Goal: Task Accomplishment & Management: Manage account settings

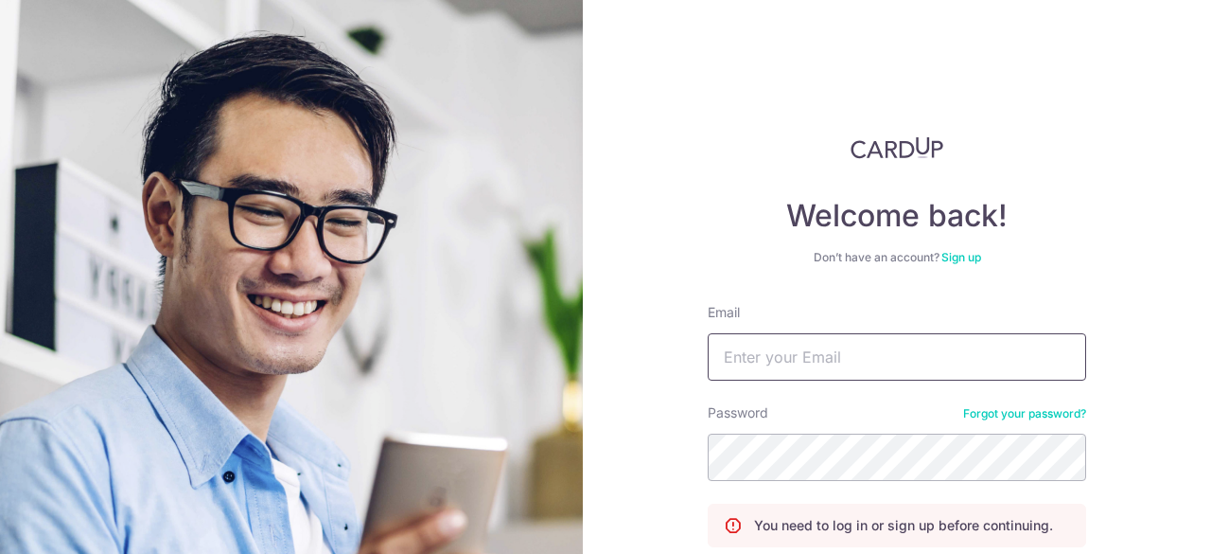
click at [770, 344] on input "Email" at bounding box center [897, 356] width 379 height 47
type input "evazinc@gmail.com"
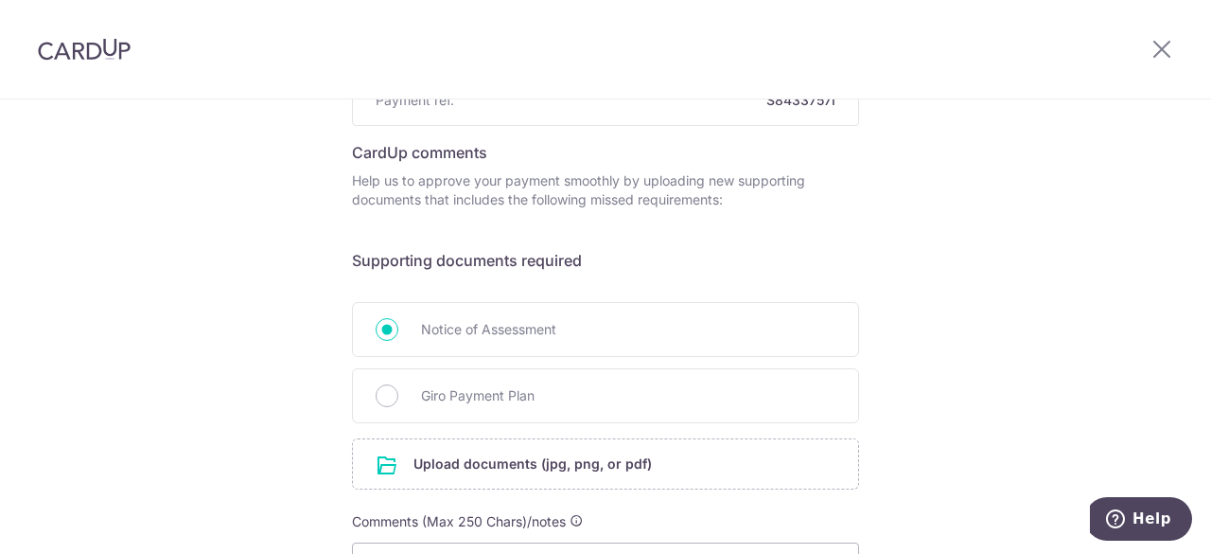
scroll to position [246, 0]
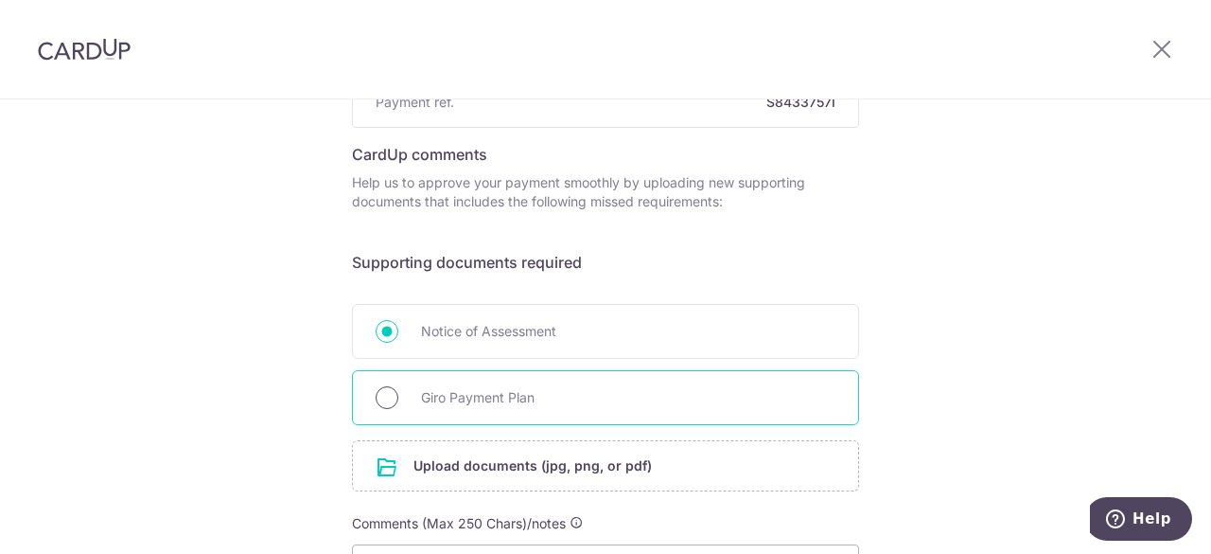
click at [377, 393] on input "Giro Payment Plan" at bounding box center [387, 397] width 23 height 23
radio input "true"
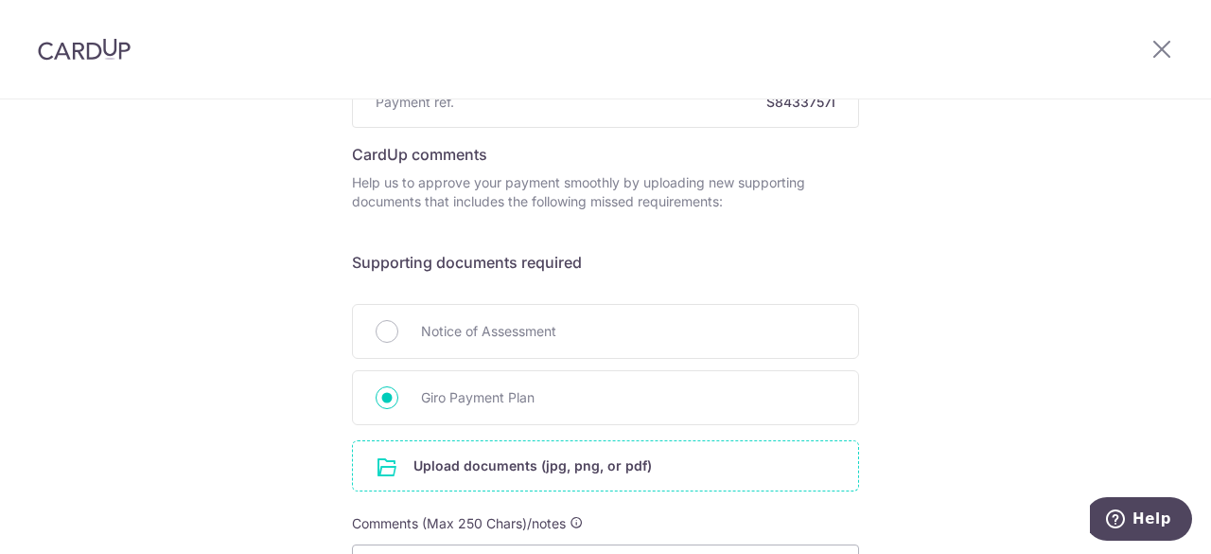
click at [433, 464] on input "file" at bounding box center [605, 465] width 505 height 49
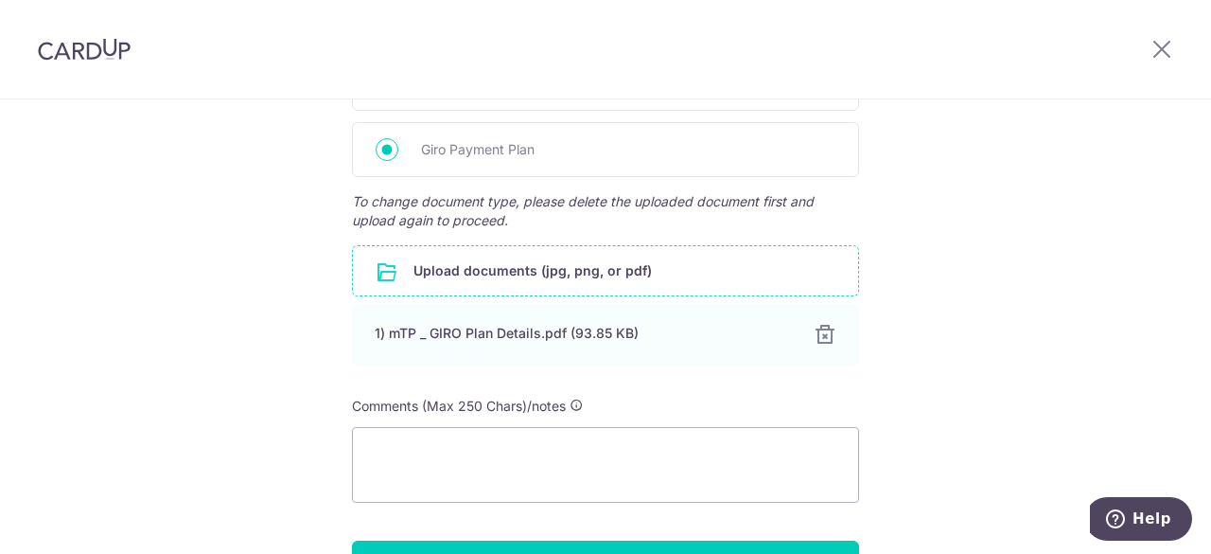
scroll to position [613, 0]
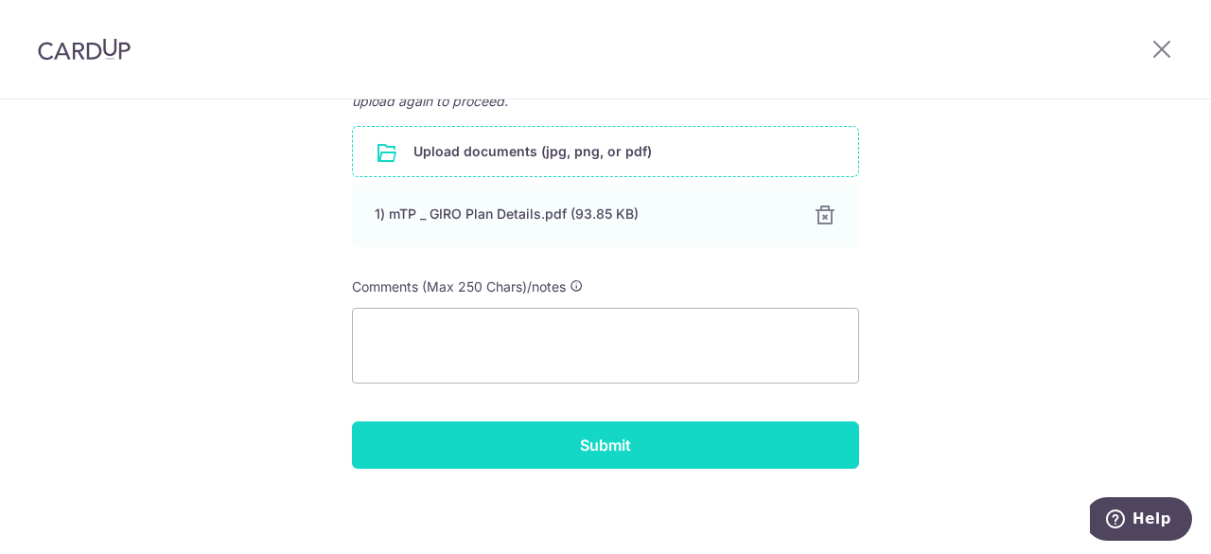
click at [678, 451] on input "Submit" at bounding box center [605, 444] width 507 height 47
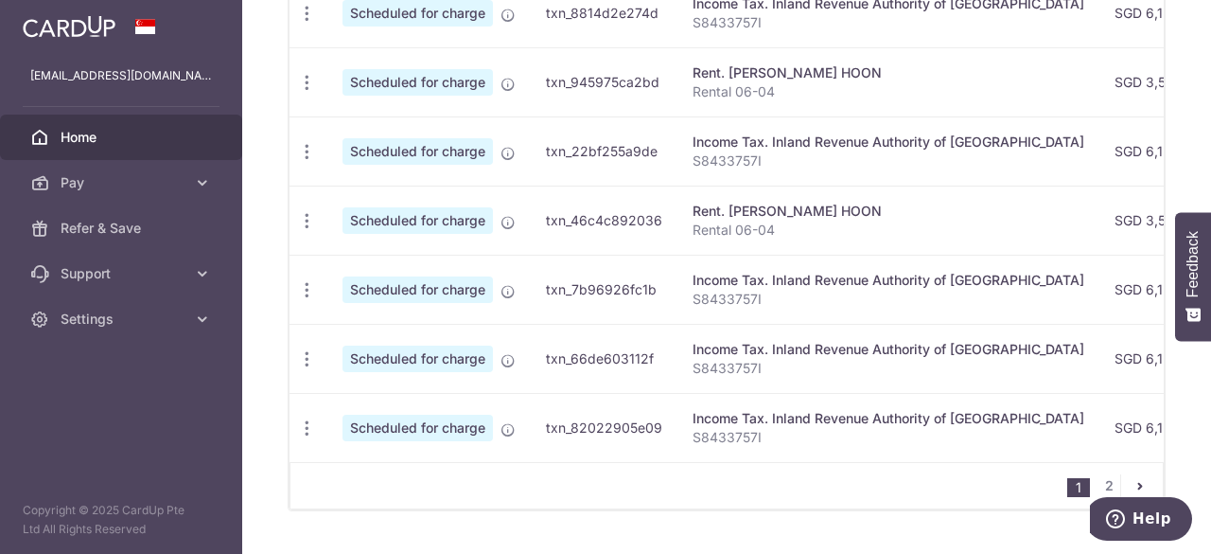
scroll to position [971, 0]
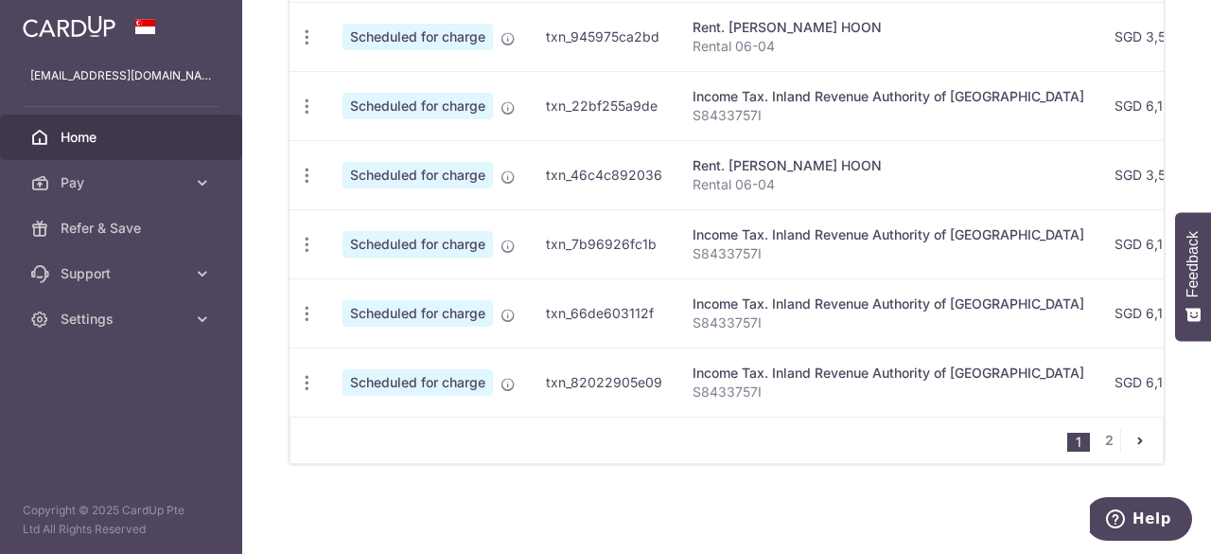
click at [1136, 440] on icon "pager" at bounding box center [1140, 440] width 15 height 15
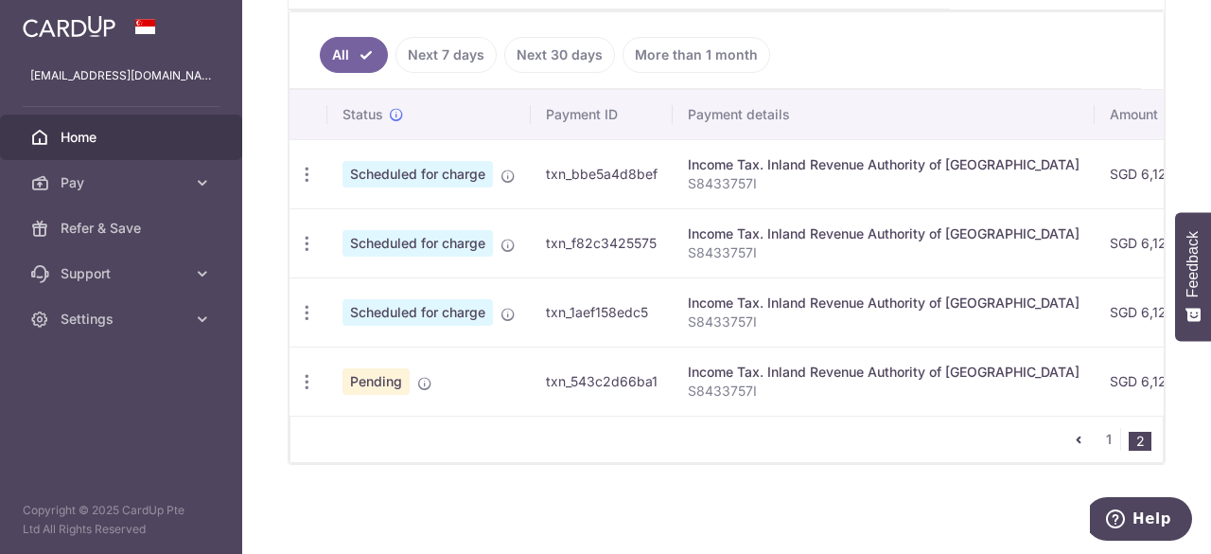
scroll to position [558, 0]
click at [301, 185] on icon "button" at bounding box center [307, 175] width 20 height 20
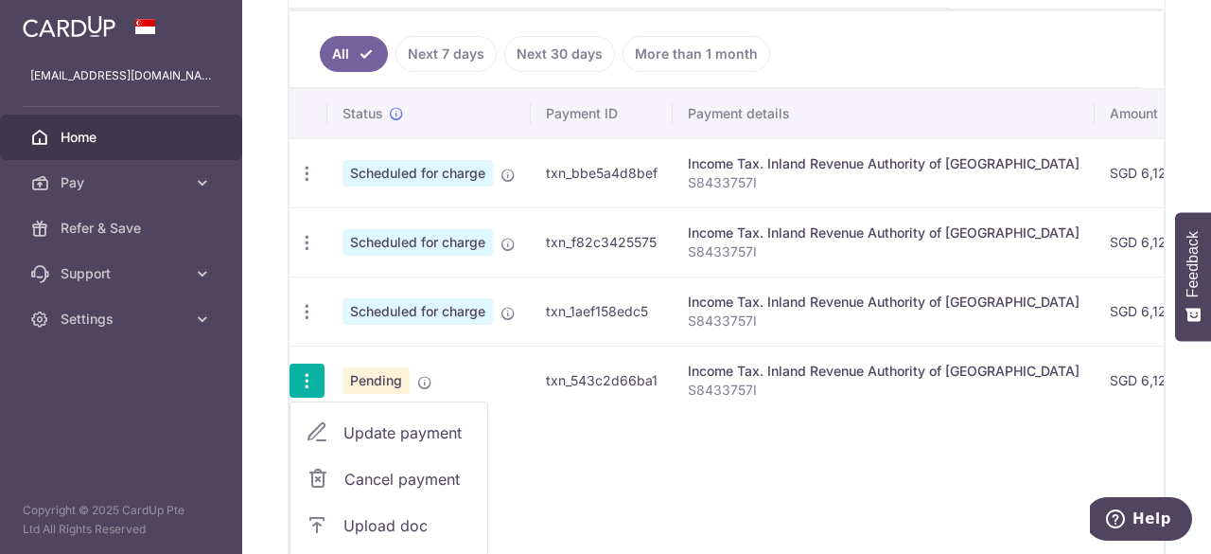
click at [375, 478] on span "Cancel payment" at bounding box center [408, 479] width 127 height 23
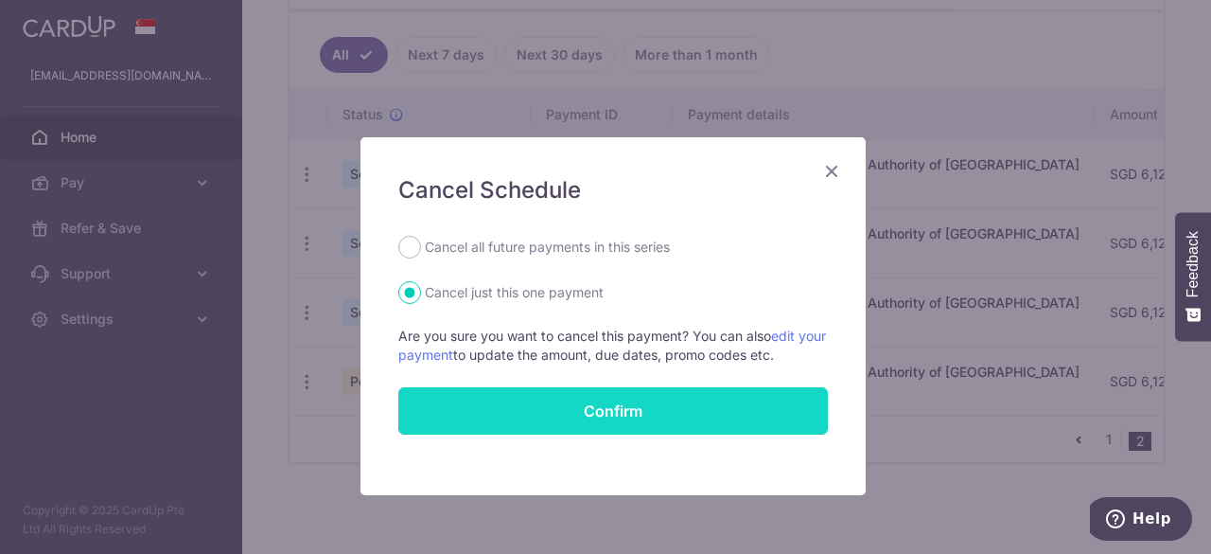
click at [565, 422] on button "Confirm" at bounding box center [613, 410] width 430 height 47
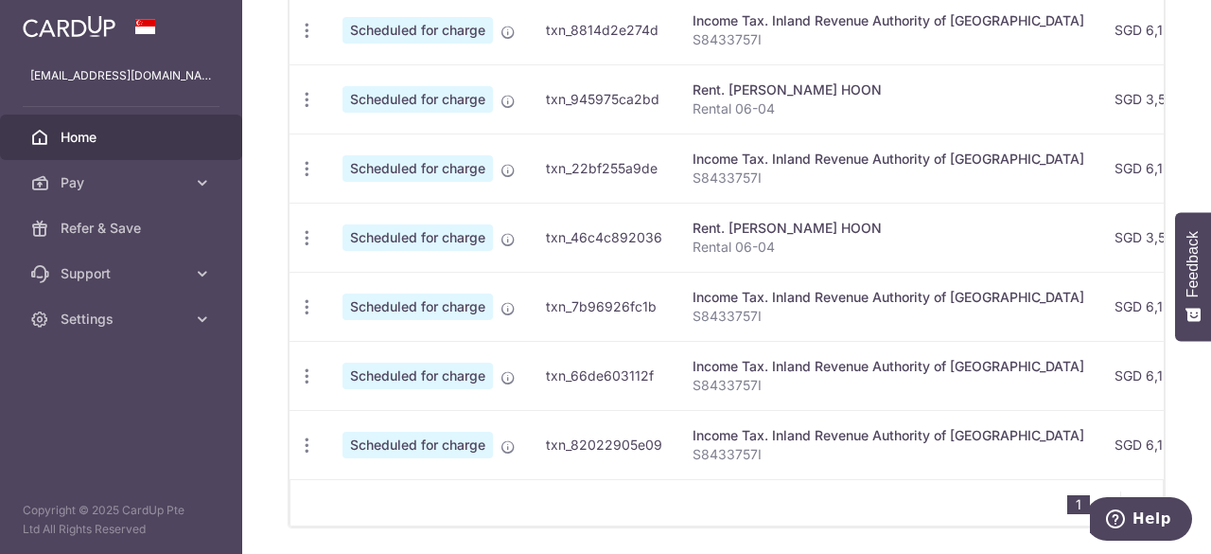
scroll to position [910, 0]
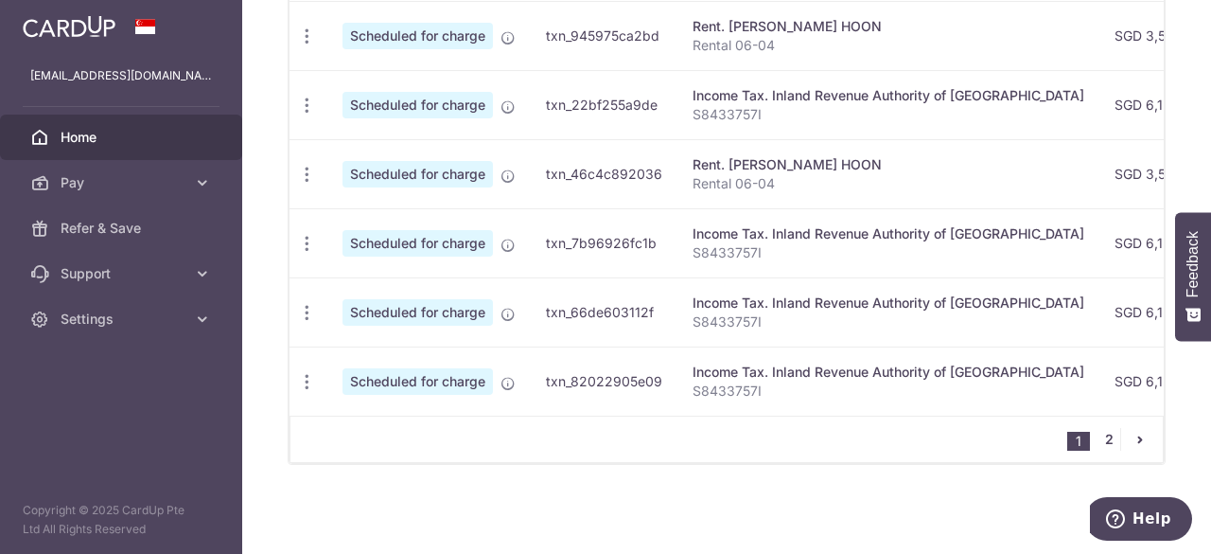
click at [1098, 441] on link "2" at bounding box center [1109, 439] width 23 height 23
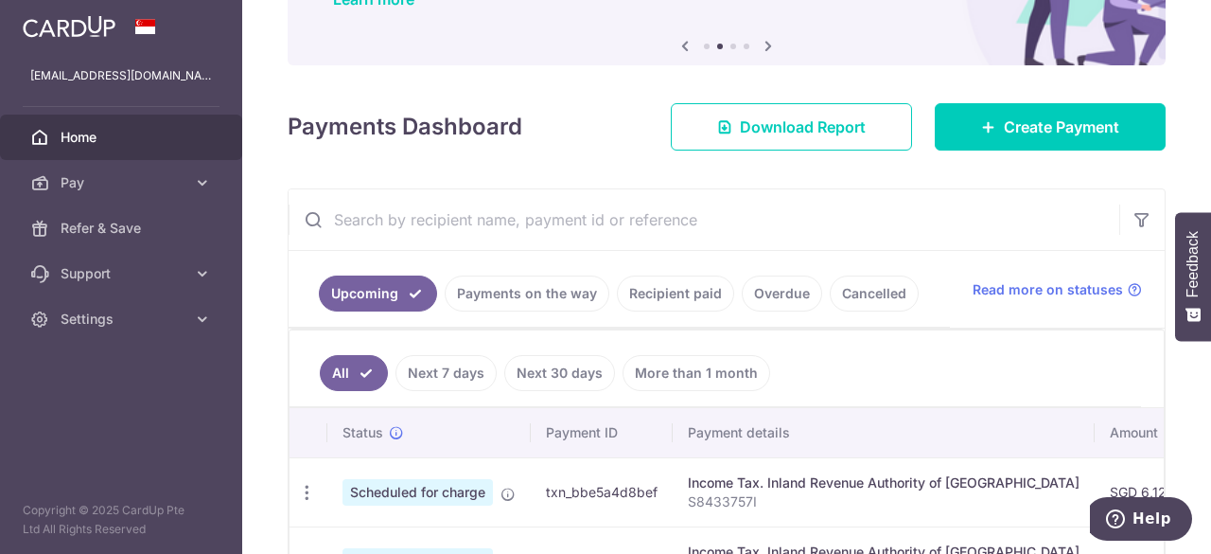
scroll to position [428, 0]
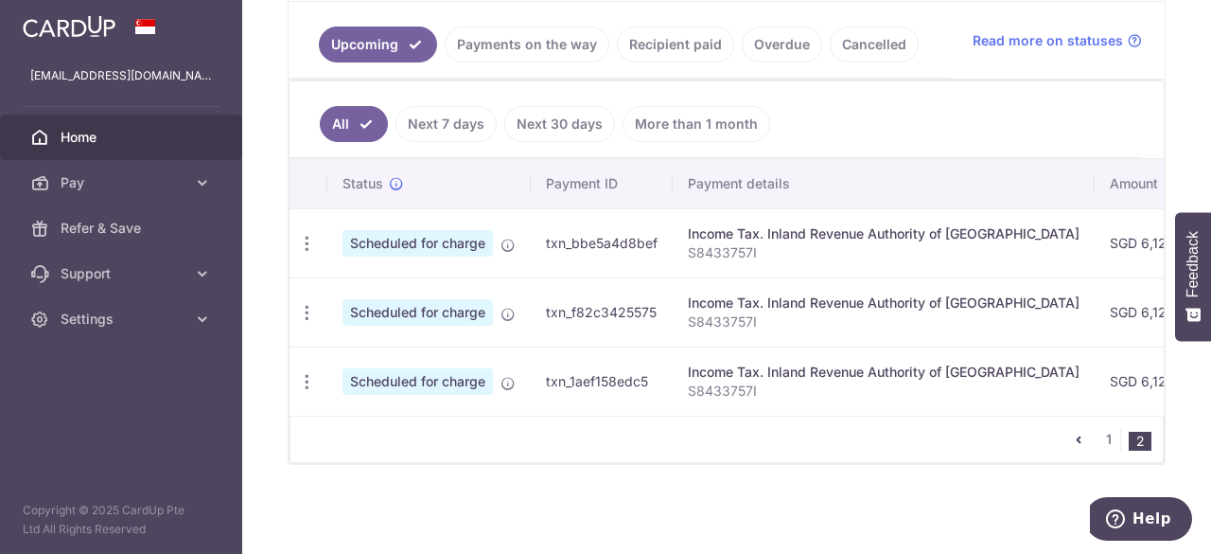
click at [1073, 439] on icon "pager" at bounding box center [1078, 439] width 15 height 15
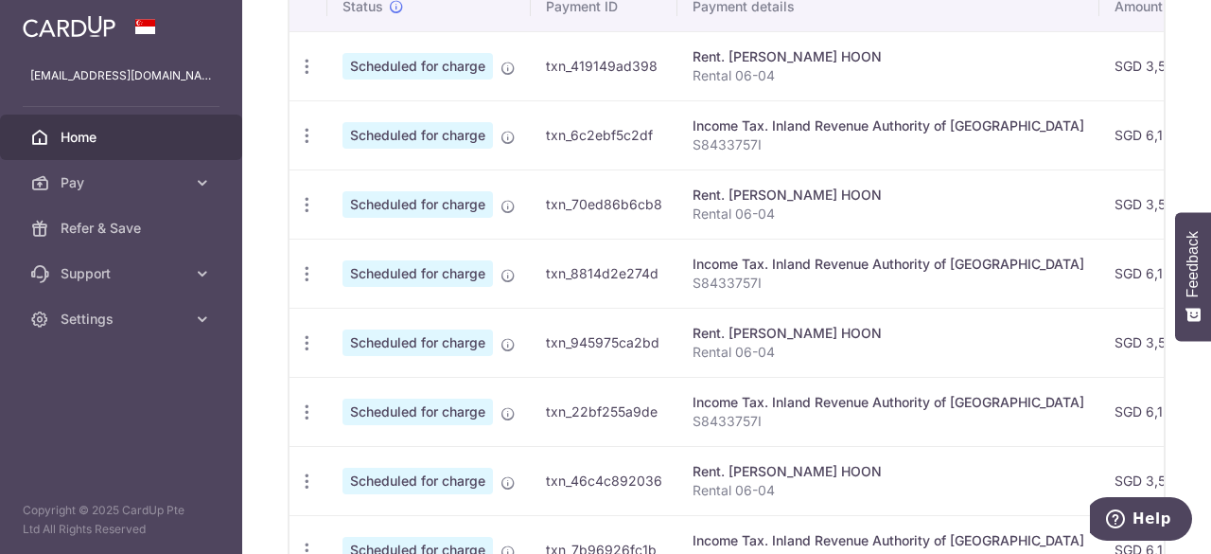
scroll to position [604, 0]
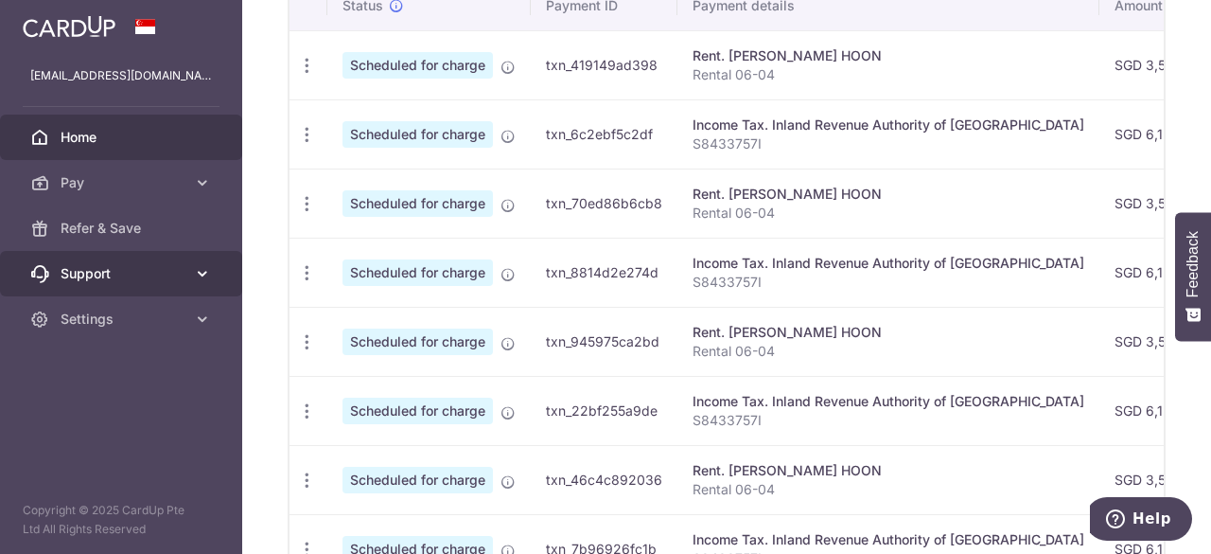
click at [178, 275] on span "Support" at bounding box center [123, 273] width 125 height 19
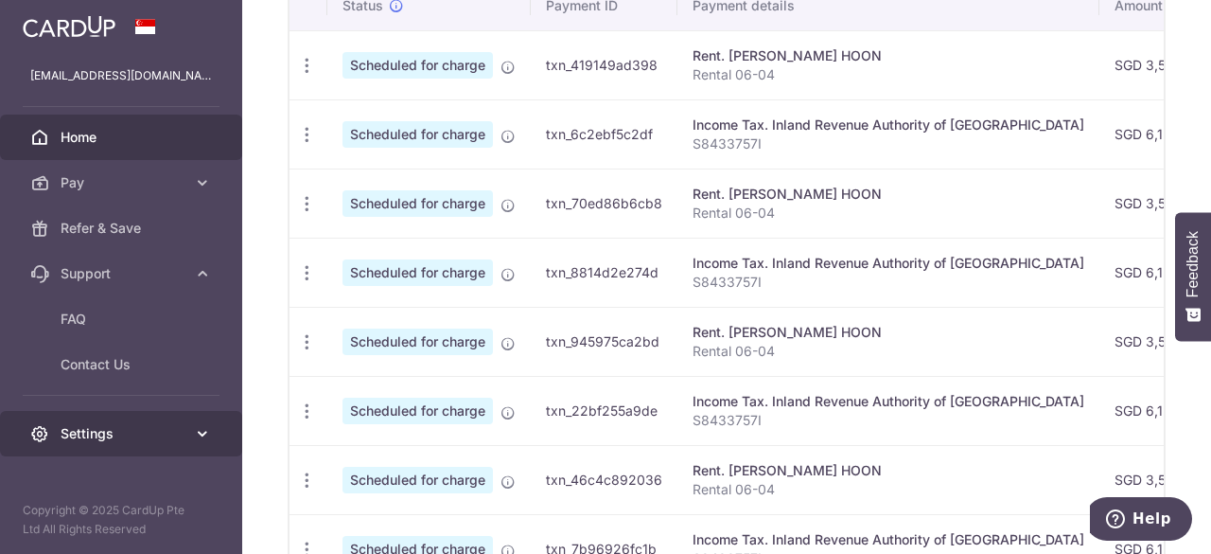
click at [154, 432] on span "Settings" at bounding box center [123, 433] width 125 height 19
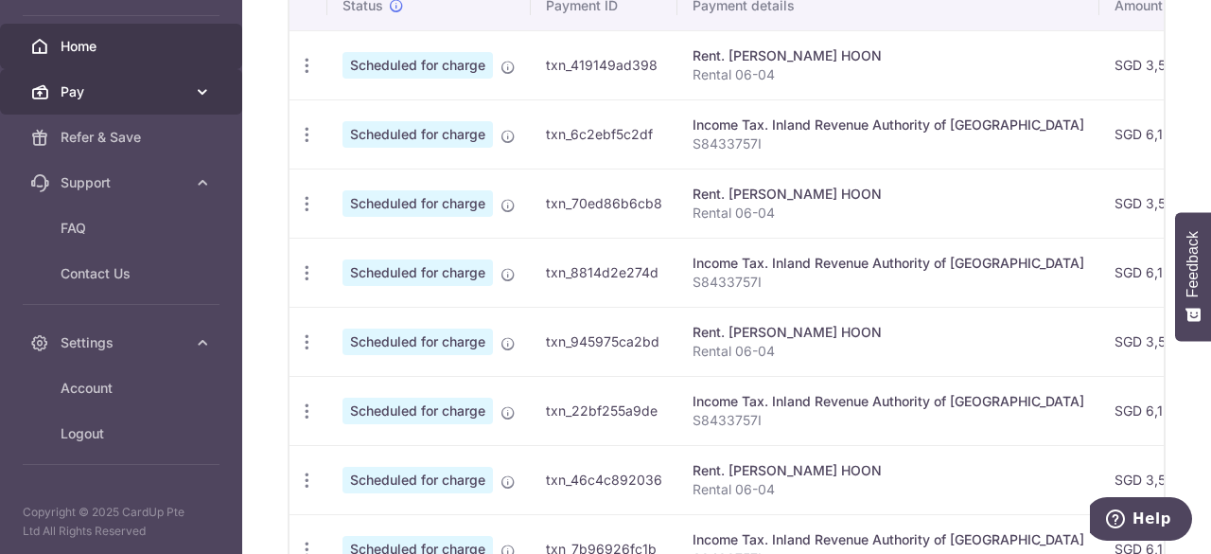
click at [183, 83] on link "Pay" at bounding box center [121, 91] width 242 height 45
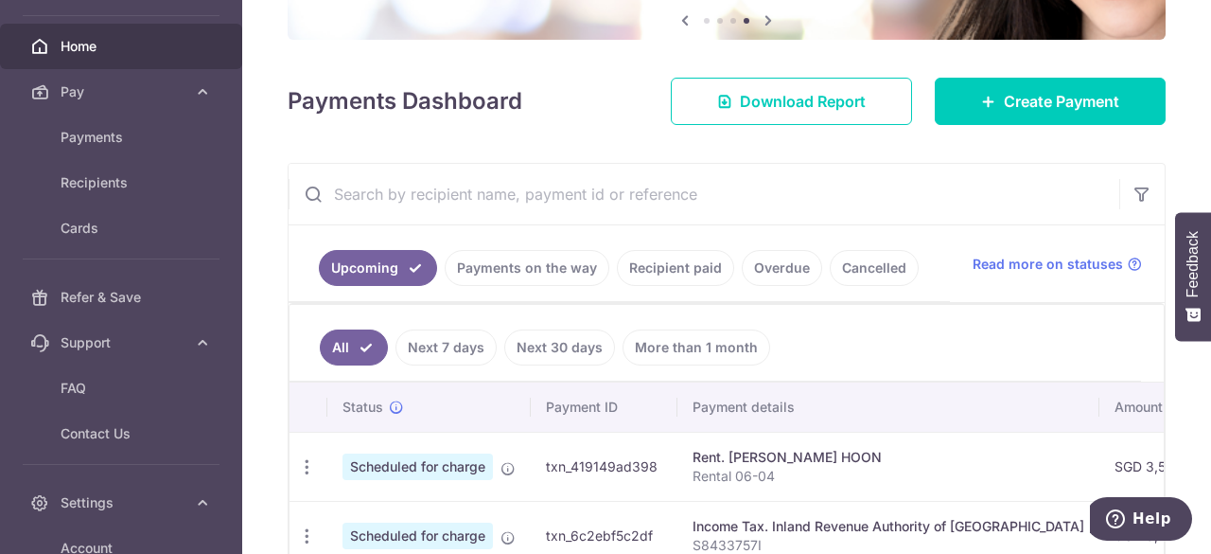
scroll to position [0, 0]
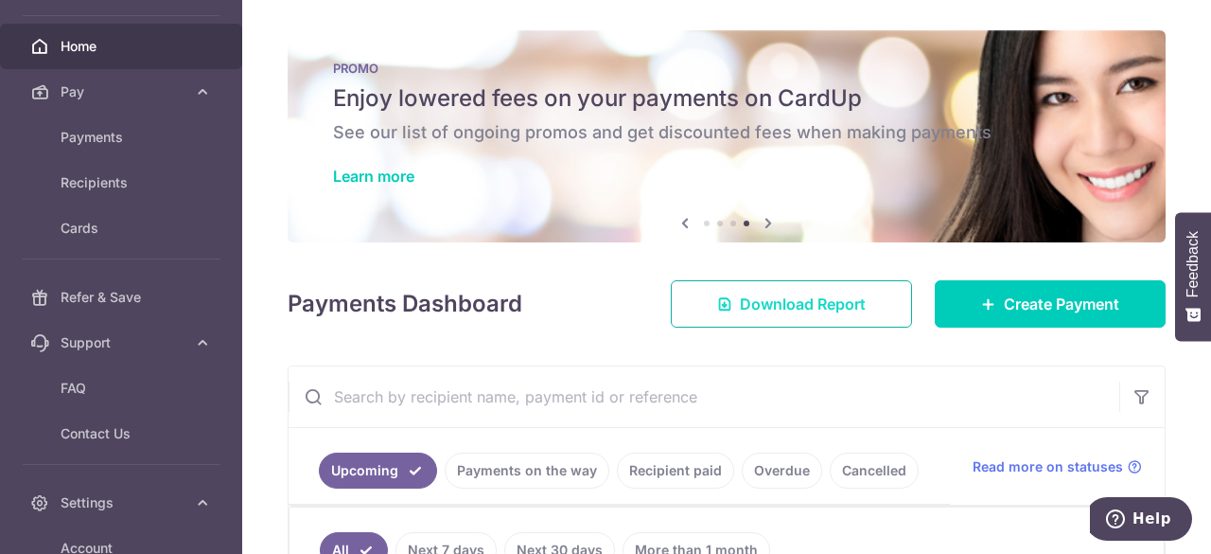
click at [831, 303] on span "Download Report" at bounding box center [803, 303] width 126 height 23
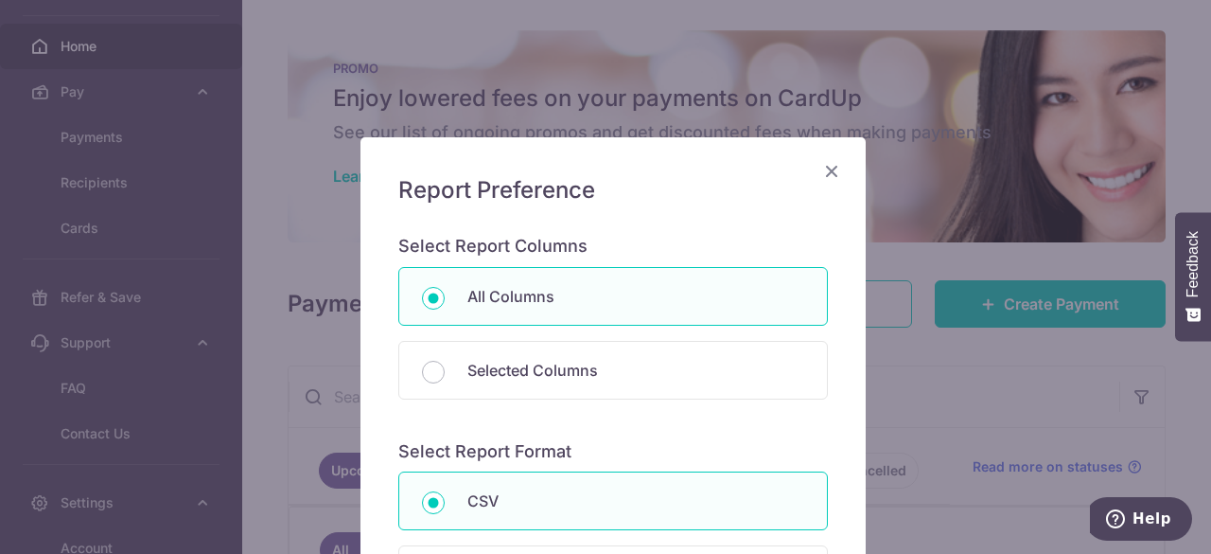
click at [824, 165] on icon "Close" at bounding box center [832, 171] width 23 height 24
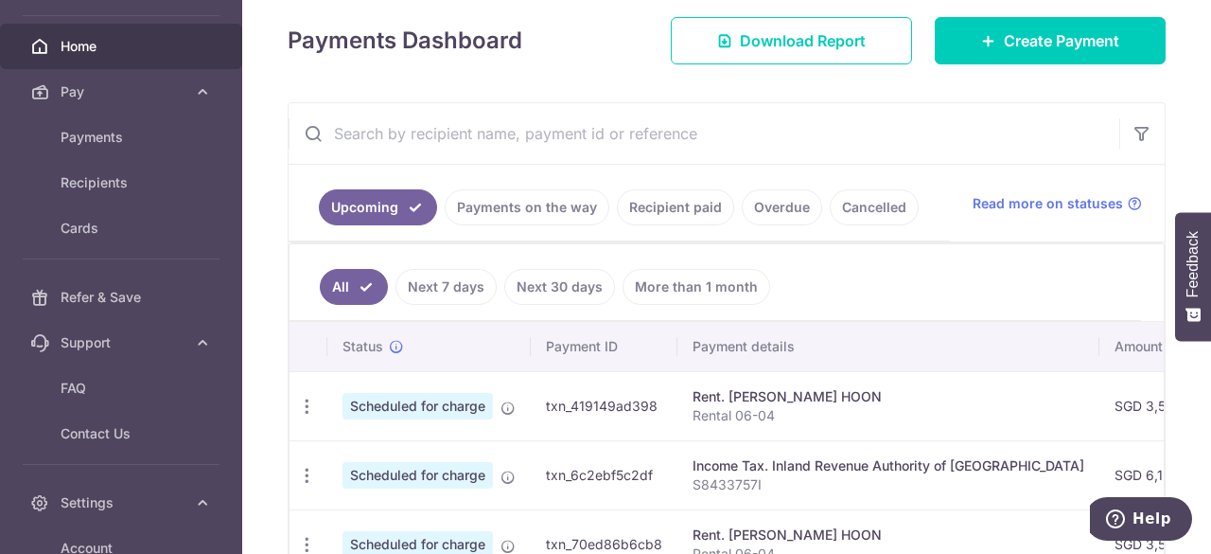
scroll to position [264, 0]
click at [670, 205] on link "Recipient paid" at bounding box center [675, 206] width 117 height 36
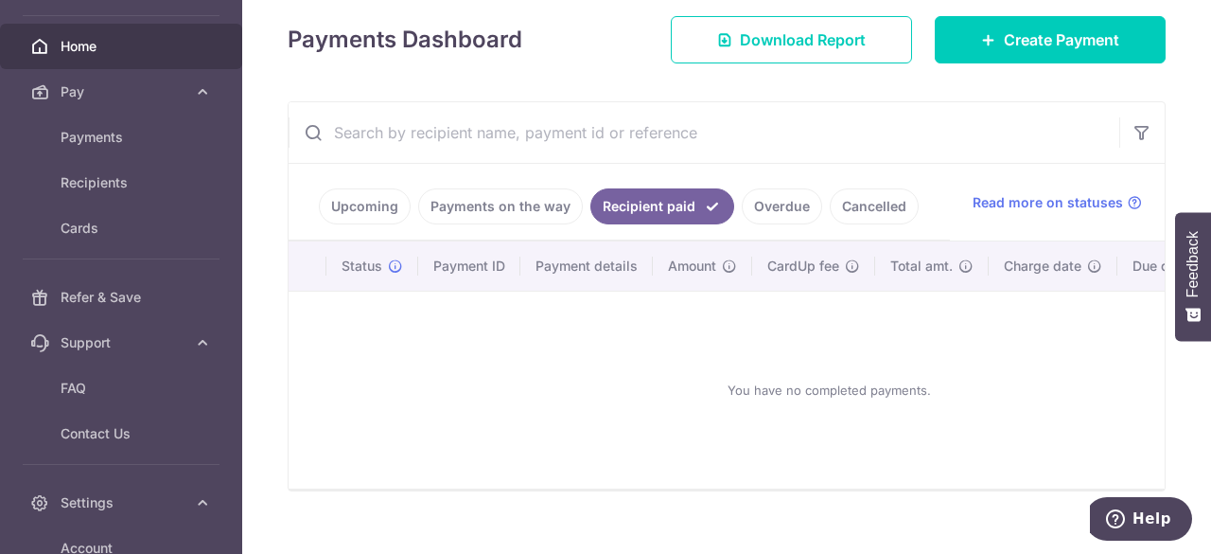
click at [778, 196] on link "Overdue" at bounding box center [782, 206] width 80 height 36
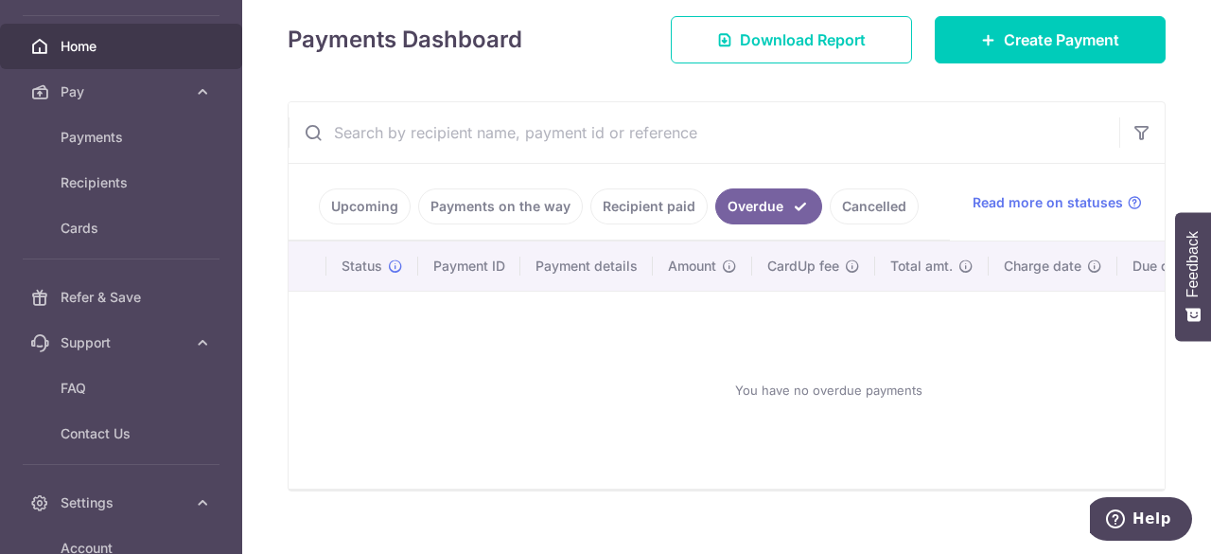
click at [840, 189] on link "Cancelled" at bounding box center [874, 206] width 89 height 36
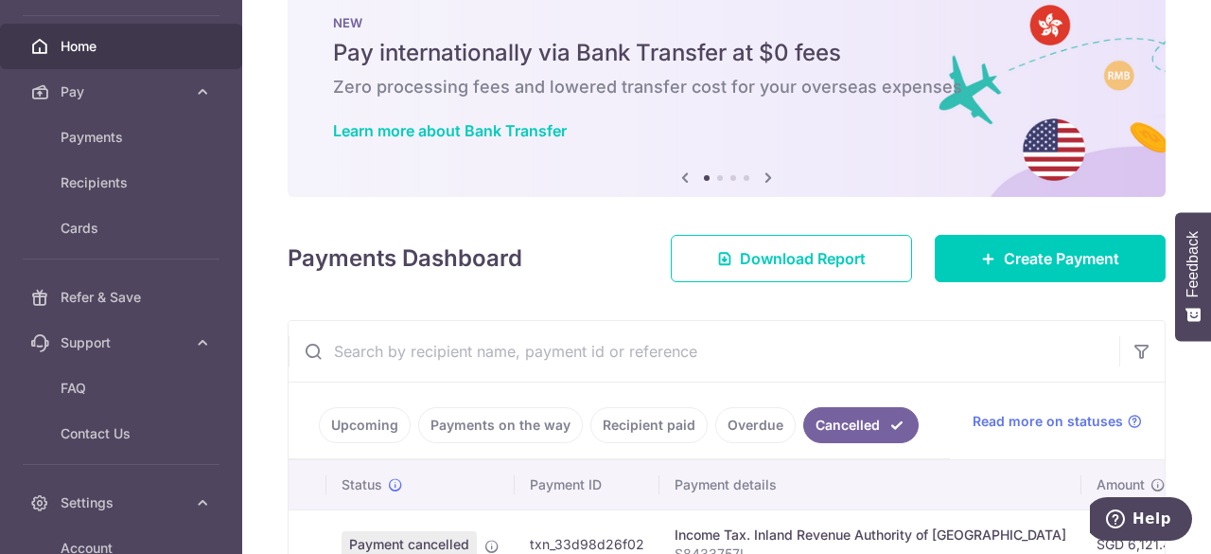
scroll to position [44, 0]
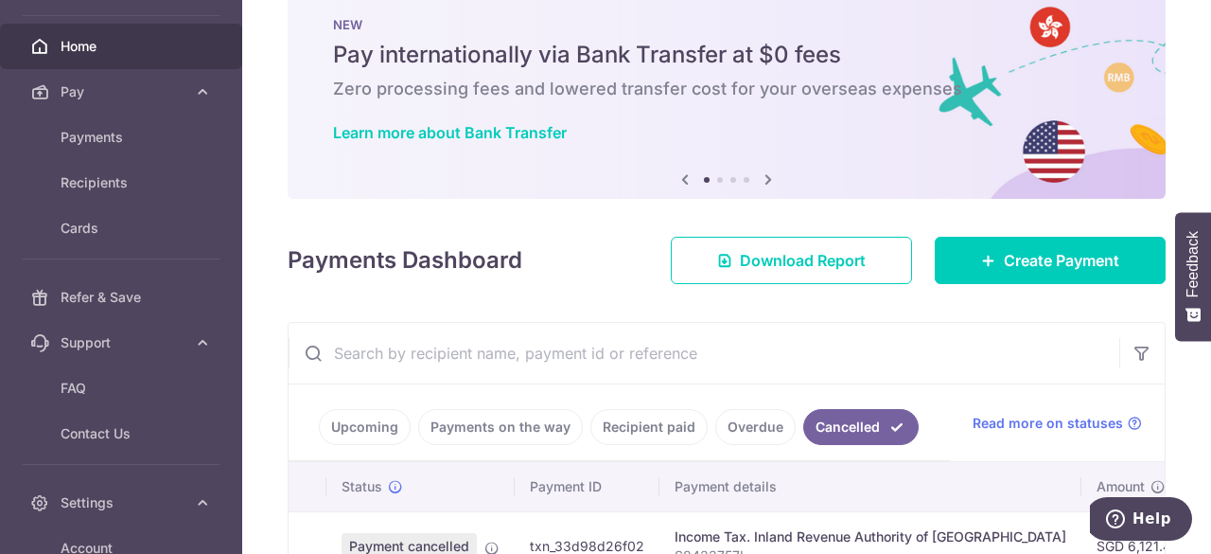
click at [362, 421] on link "Upcoming" at bounding box center [365, 427] width 92 height 36
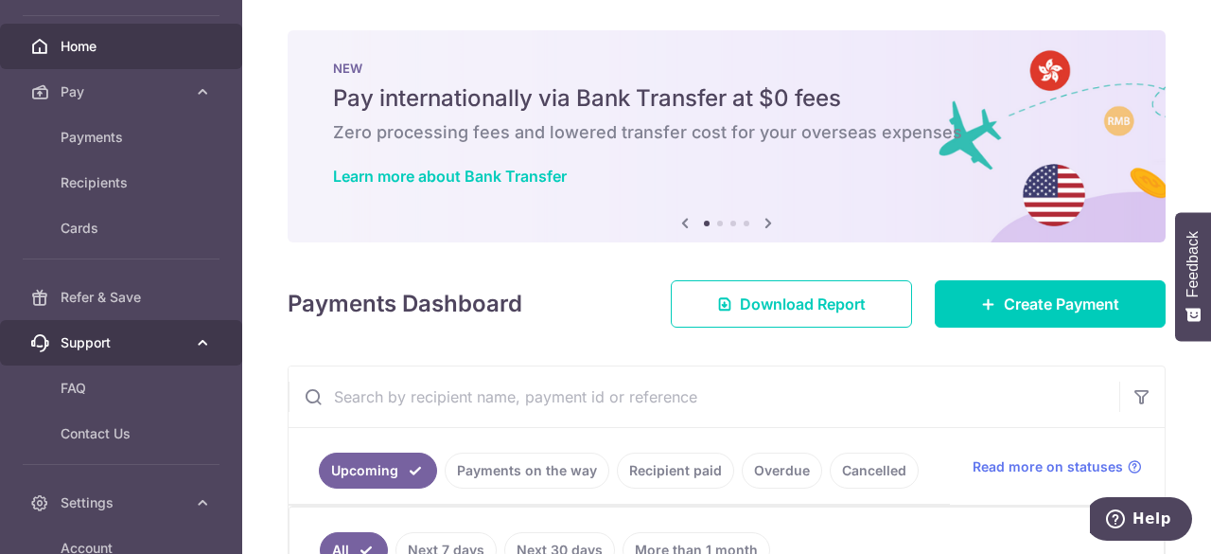
scroll to position [251, 0]
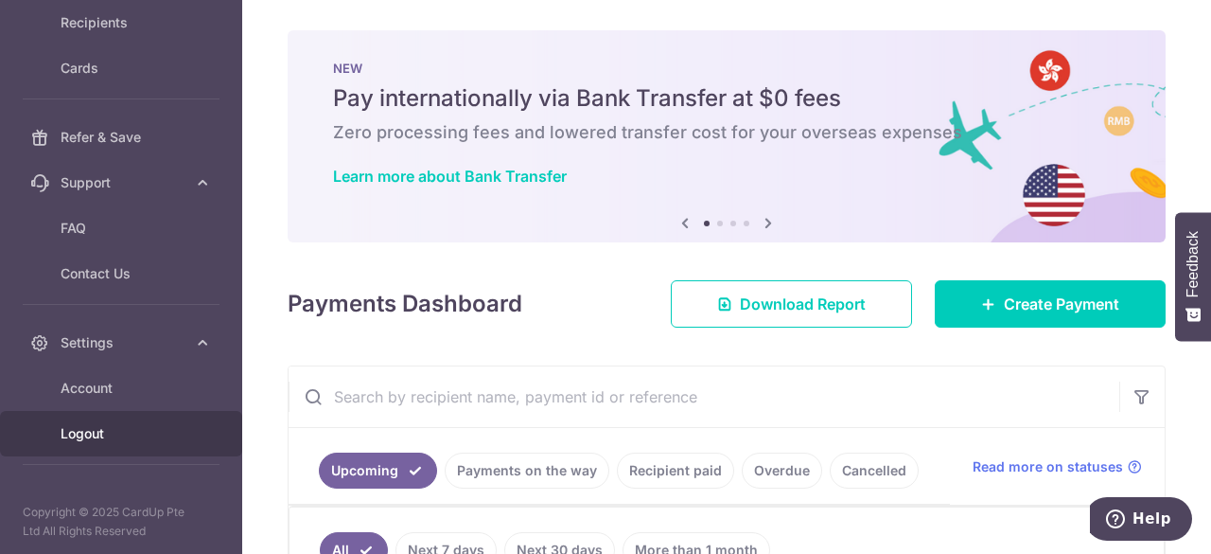
click at [75, 446] on link "Logout" at bounding box center [121, 433] width 242 height 45
